Goal: Transaction & Acquisition: Purchase product/service

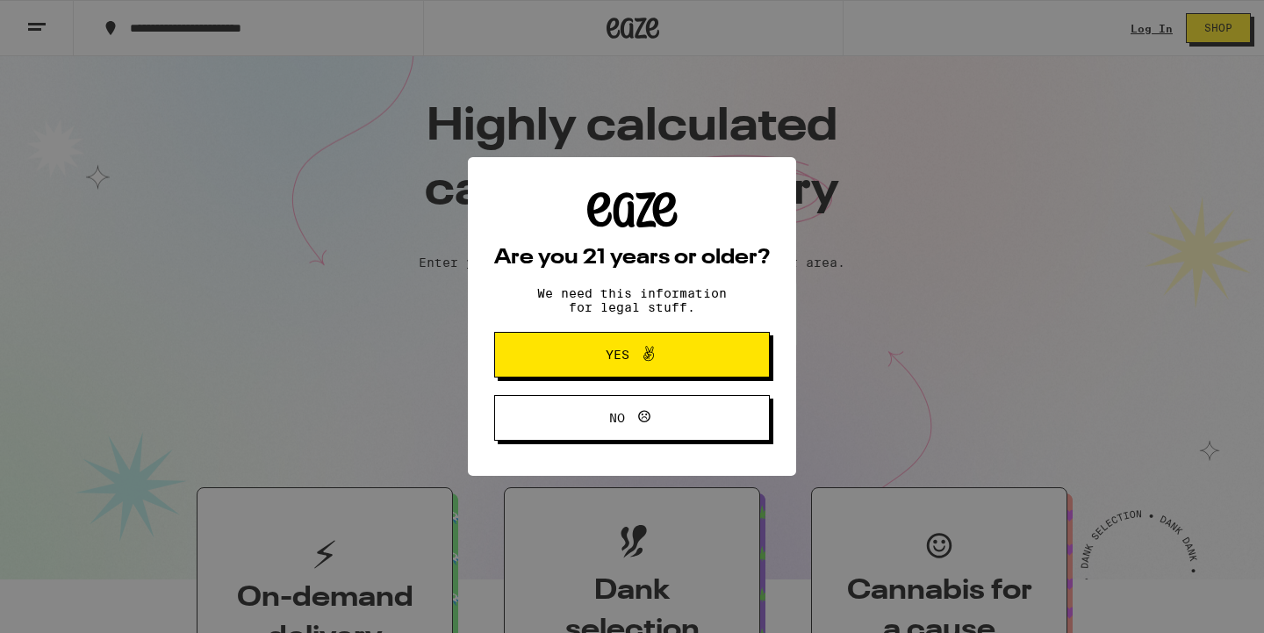
click at [623, 365] on span "Yes" at bounding box center [631, 354] width 133 height 23
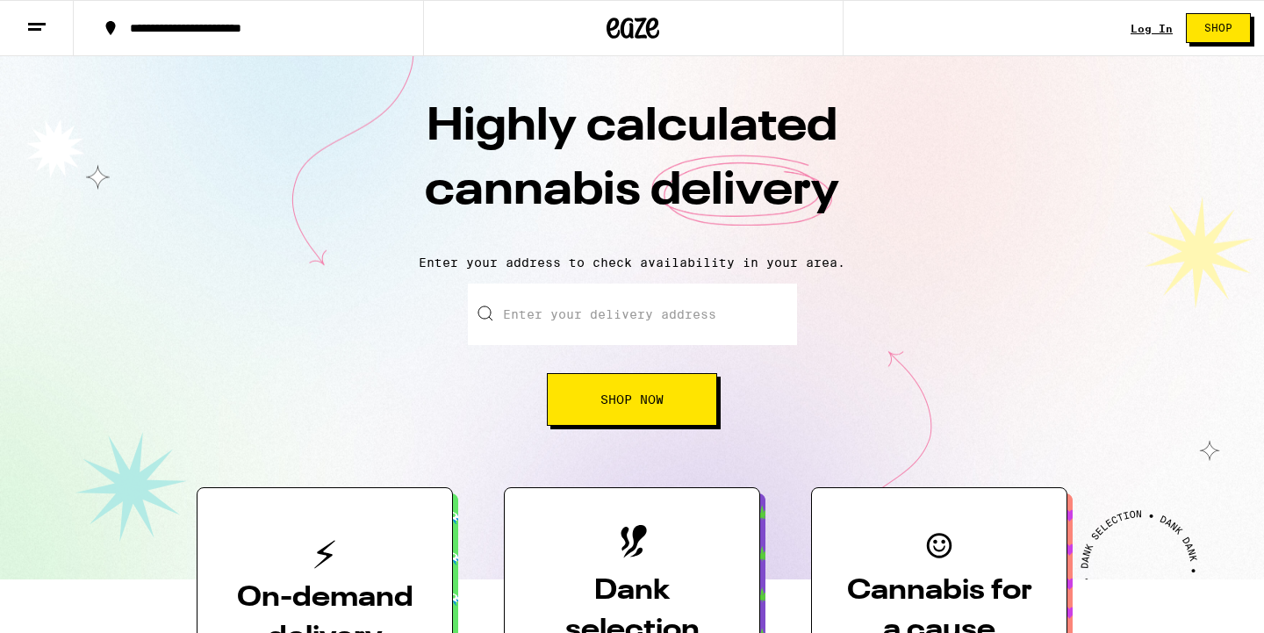
click at [1136, 30] on link "Log In" at bounding box center [1152, 28] width 42 height 11
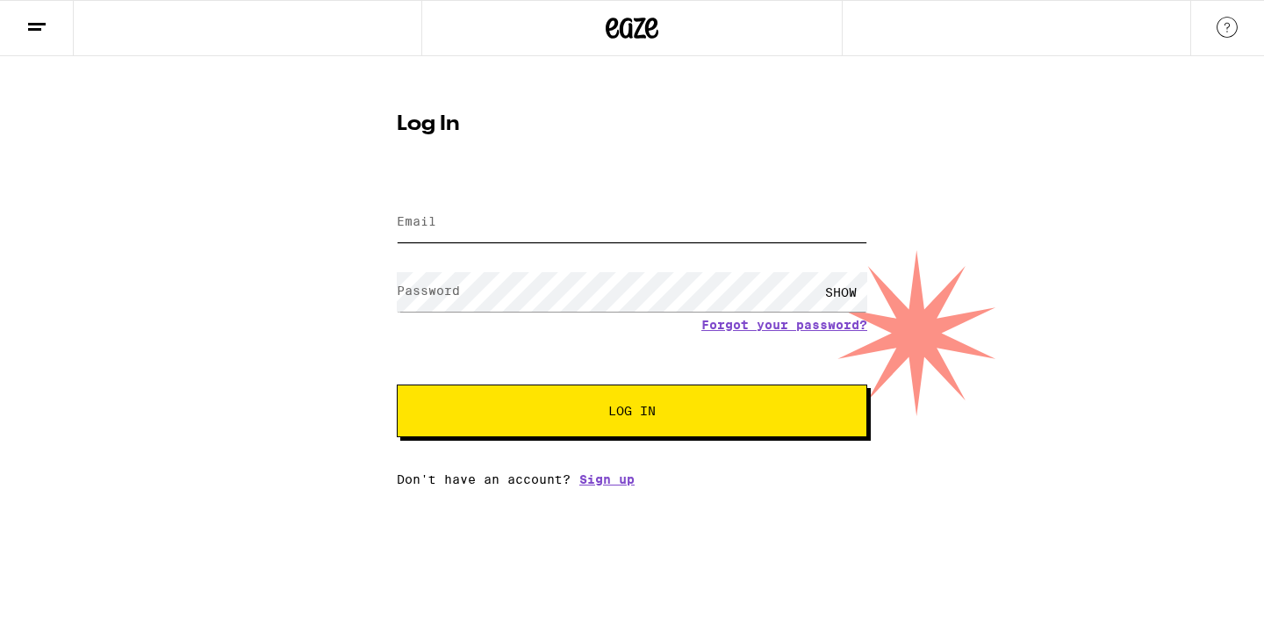
type input "[EMAIL_ADDRESS][DOMAIN_NAME]"
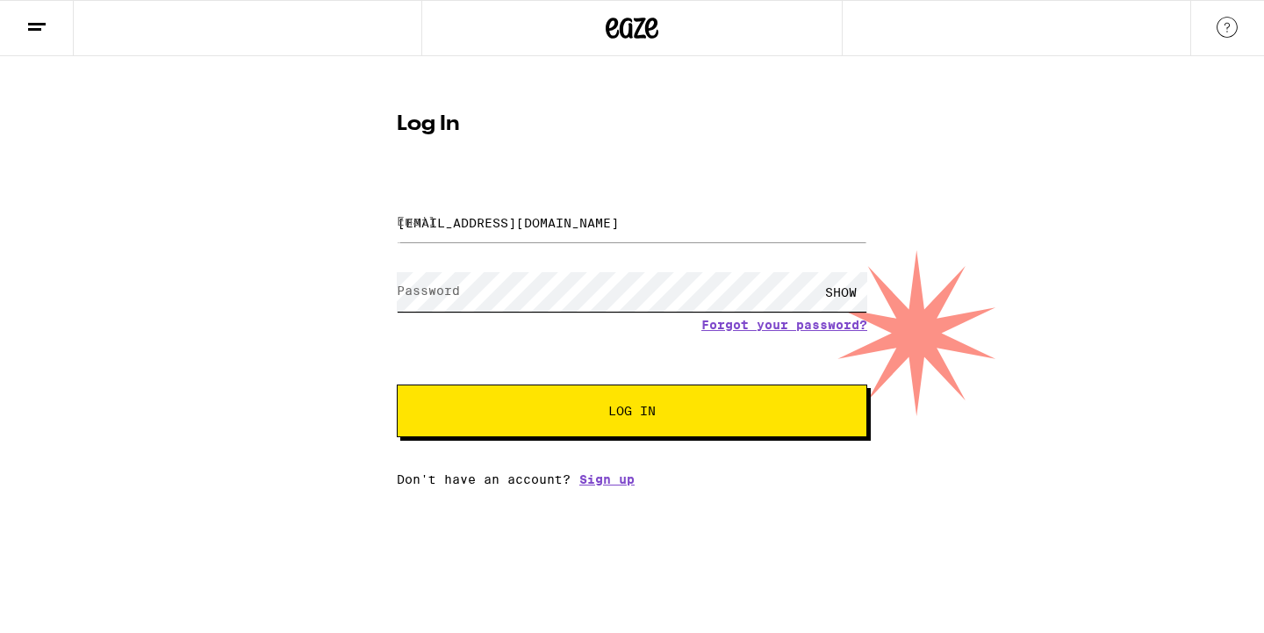
click at [632, 413] on button "Log In" at bounding box center [632, 411] width 471 height 53
